Goal: Transaction & Acquisition: Purchase product/service

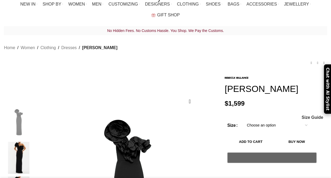
scroll to position [88, 0]
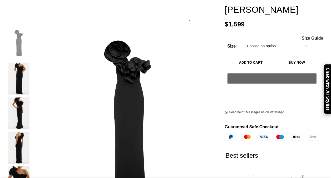
click at [256, 40] on select "Choose an option 4 UK 6 UK 8 [GEOGRAPHIC_DATA] 10 [GEOGRAPHIC_DATA] 12 [GEOGRAP…" at bounding box center [277, 45] width 68 height 11
click at [243, 40] on select "Choose an option 4 UK 6 UK 8 [GEOGRAPHIC_DATA] 10 [GEOGRAPHIC_DATA] 12 [GEOGRAP…" at bounding box center [277, 45] width 68 height 11
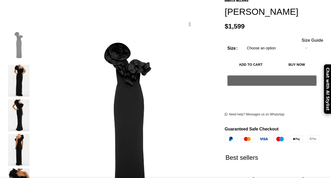
select select "10-[GEOGRAPHIC_DATA]"
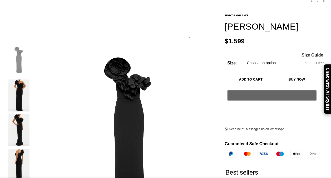
scroll to position [70, 0]
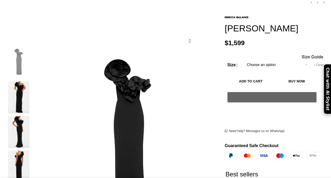
click at [24, 86] on img at bounding box center [19, 97] width 32 height 32
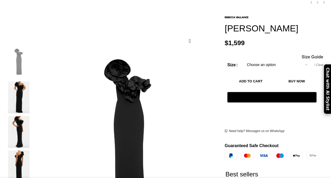
click at [24, 116] on img at bounding box center [19, 132] width 32 height 32
click at [25, 150] on img at bounding box center [19, 166] width 32 height 32
click at [28, 151] on img at bounding box center [19, 166] width 32 height 32
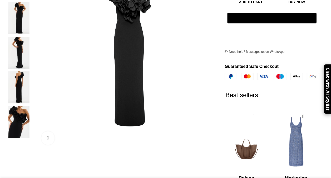
click at [21, 106] on img at bounding box center [19, 122] width 32 height 32
click at [51, 131] on link "Click to enlarge" at bounding box center [65, 137] width 48 height 13
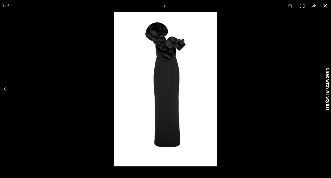
scroll to position [0, 222]
click at [6, 89] on button at bounding box center [9, 89] width 18 height 26
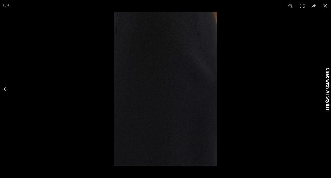
click at [6, 88] on button at bounding box center [9, 89] width 18 height 26
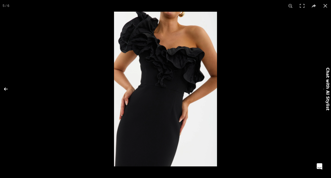
scroll to position [0, 277]
